Goal: Transaction & Acquisition: Purchase product/service

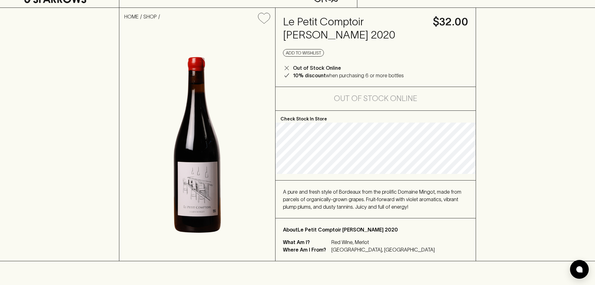
scroll to position [31, 0]
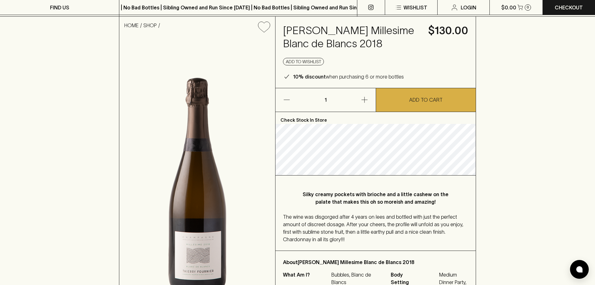
scroll to position [62, 0]
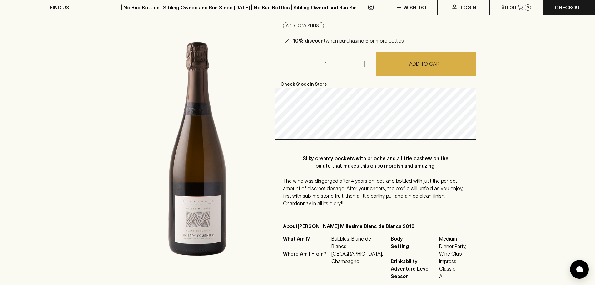
drag, startPoint x: 492, startPoint y: 183, endPoint x: 491, endPoint y: 211, distance: 27.9
click at [491, 211] on div "HOME SHOP [PERSON_NAME] Millesime Blanc de Blancs 2018 $130.00 Add to wishlist …" at bounding box center [297, 134] width 595 height 307
click at [492, 171] on div "HOME SHOP [PERSON_NAME] Millesime Blanc de Blancs 2018 $130.00 Add to wishlist …" at bounding box center [297, 134] width 595 height 307
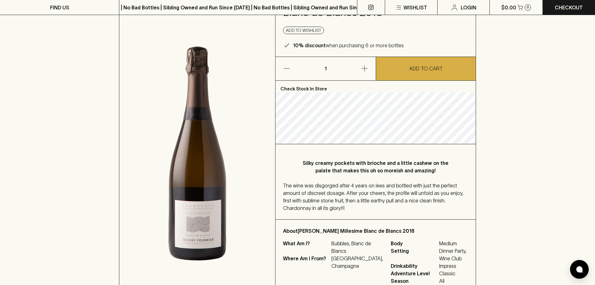
scroll to position [0, 0]
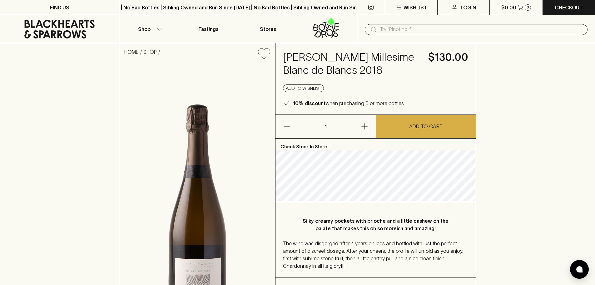
click at [48, 32] on icon at bounding box center [59, 29] width 70 height 19
